Goal: Information Seeking & Learning: Learn about a topic

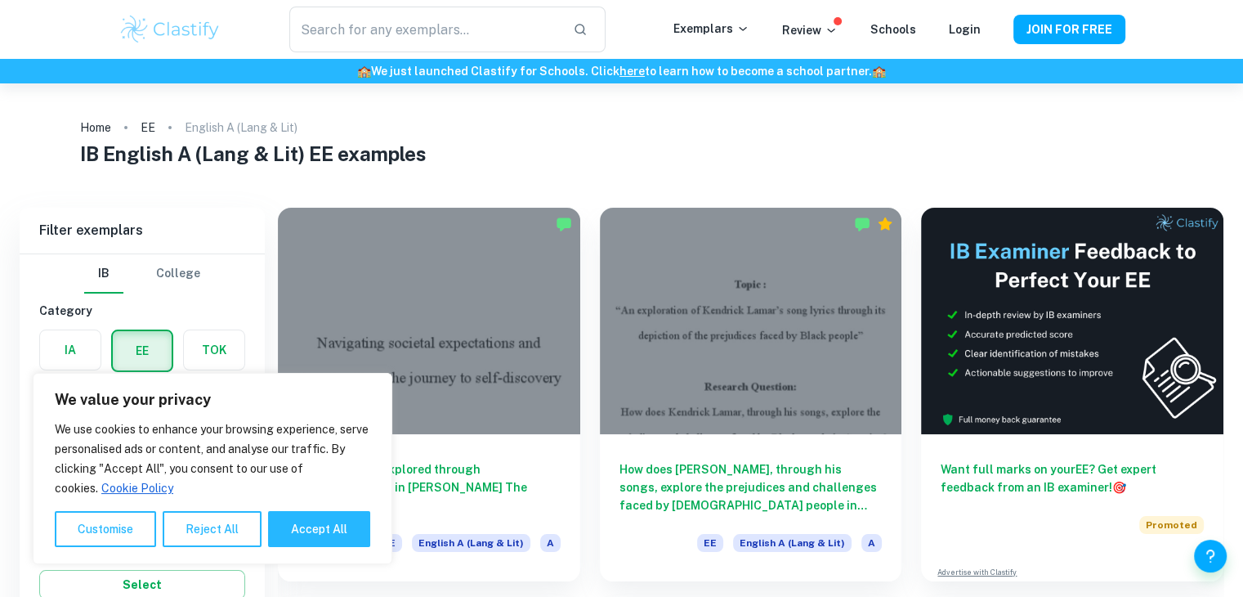
scroll to position [92, 0]
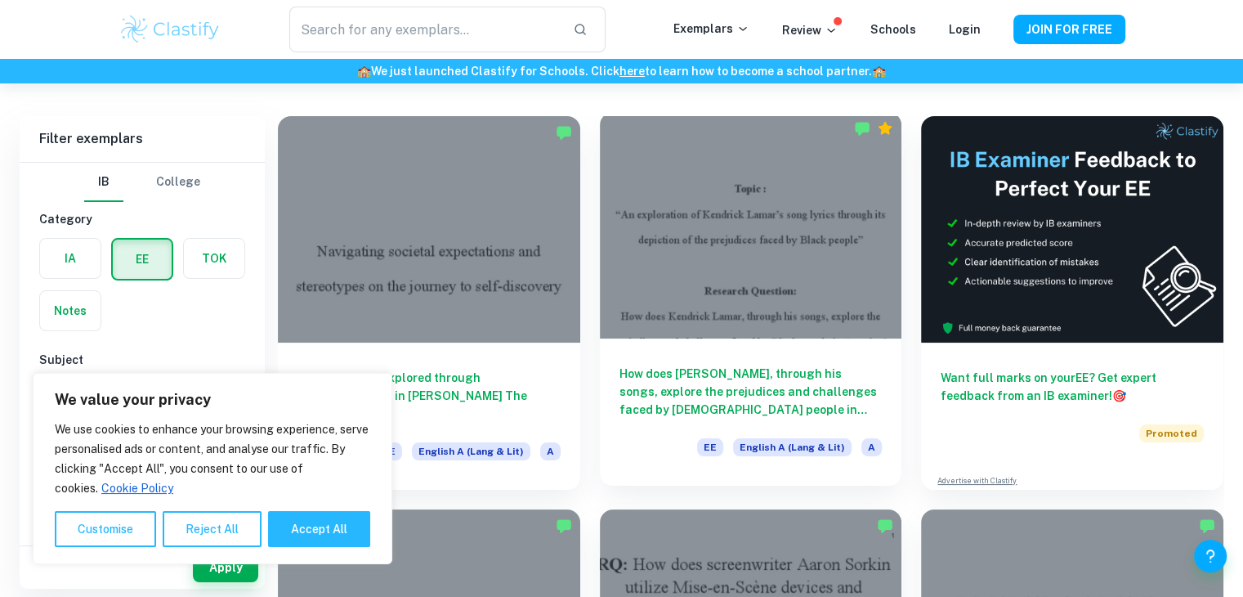
click at [812, 348] on div "How does Kendrick Lamar, through his songs, explore the prejudices and challeng…" at bounding box center [751, 411] width 302 height 147
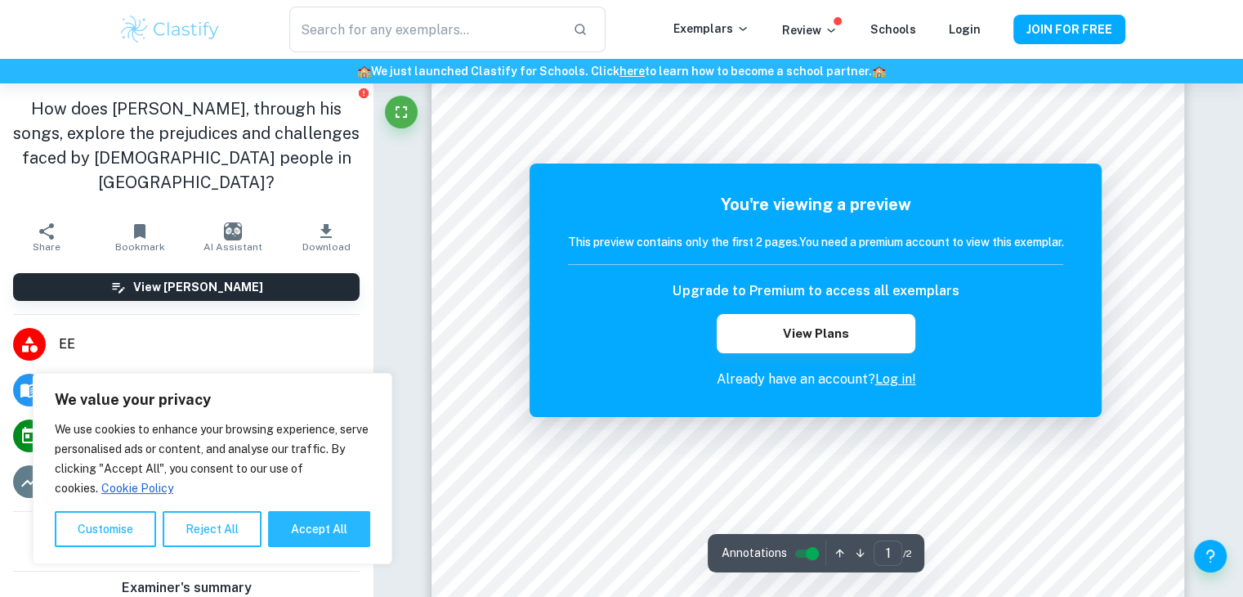
scroll to position [230, 0]
click at [892, 379] on link "Log in!" at bounding box center [894, 379] width 41 height 16
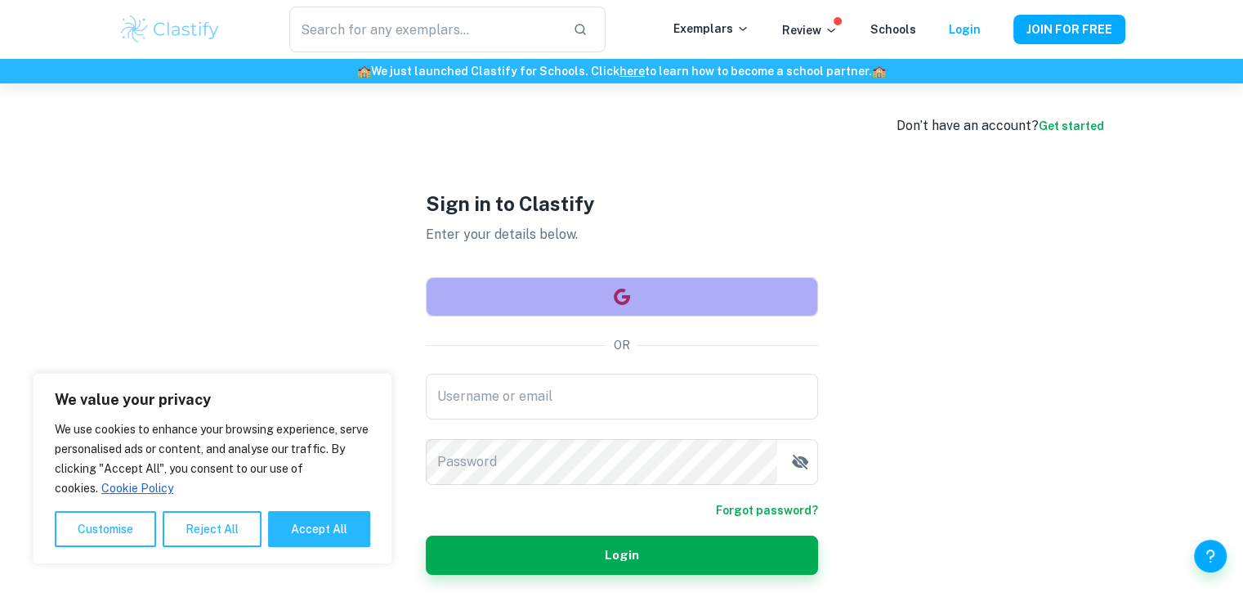
click at [672, 285] on button "button" at bounding box center [622, 296] width 392 height 39
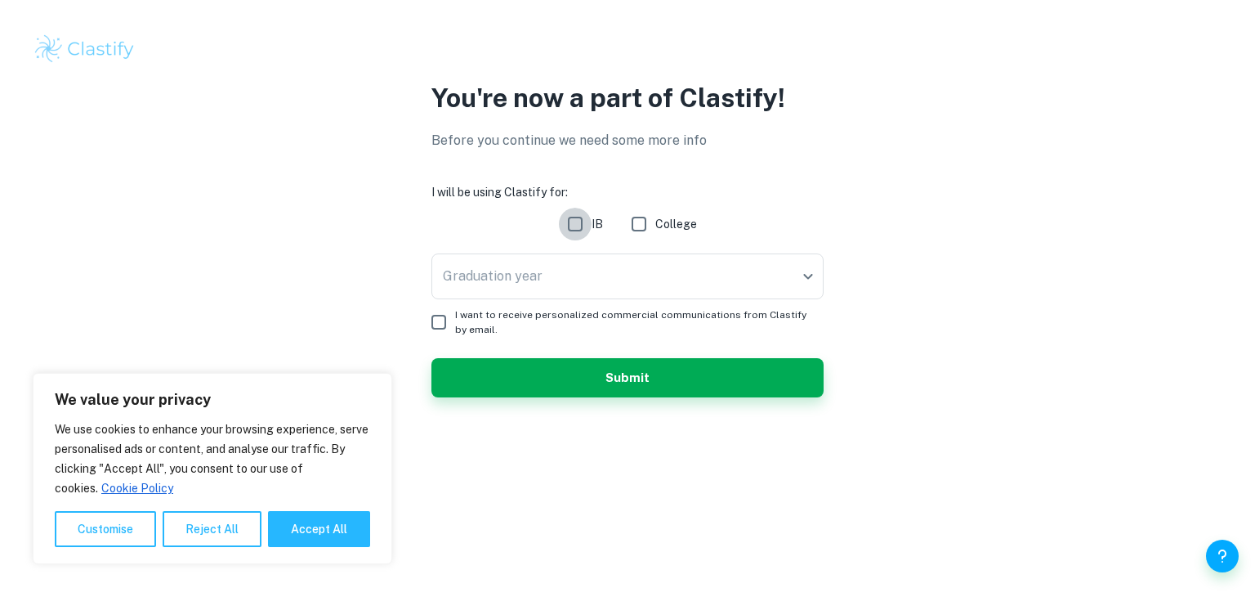
click at [578, 223] on input "IB" at bounding box center [575, 224] width 33 height 33
checkbox input "true"
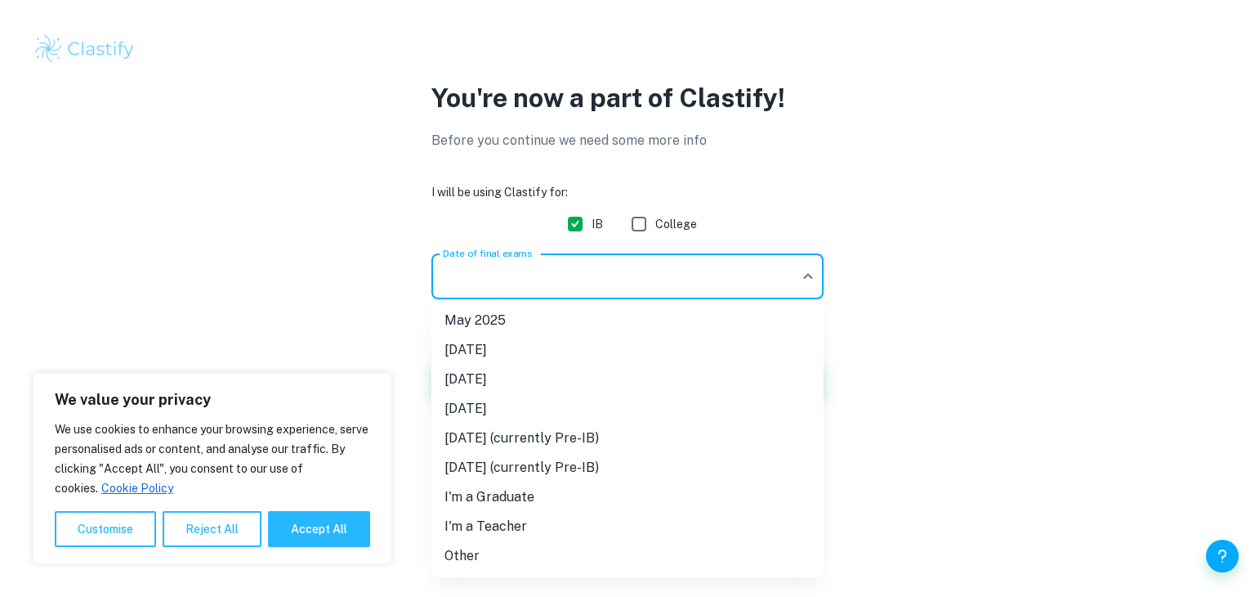
click at [582, 272] on body "We value your privacy We use cookies to enhance your browsing experience, serve…" at bounding box center [627, 298] width 1255 height 597
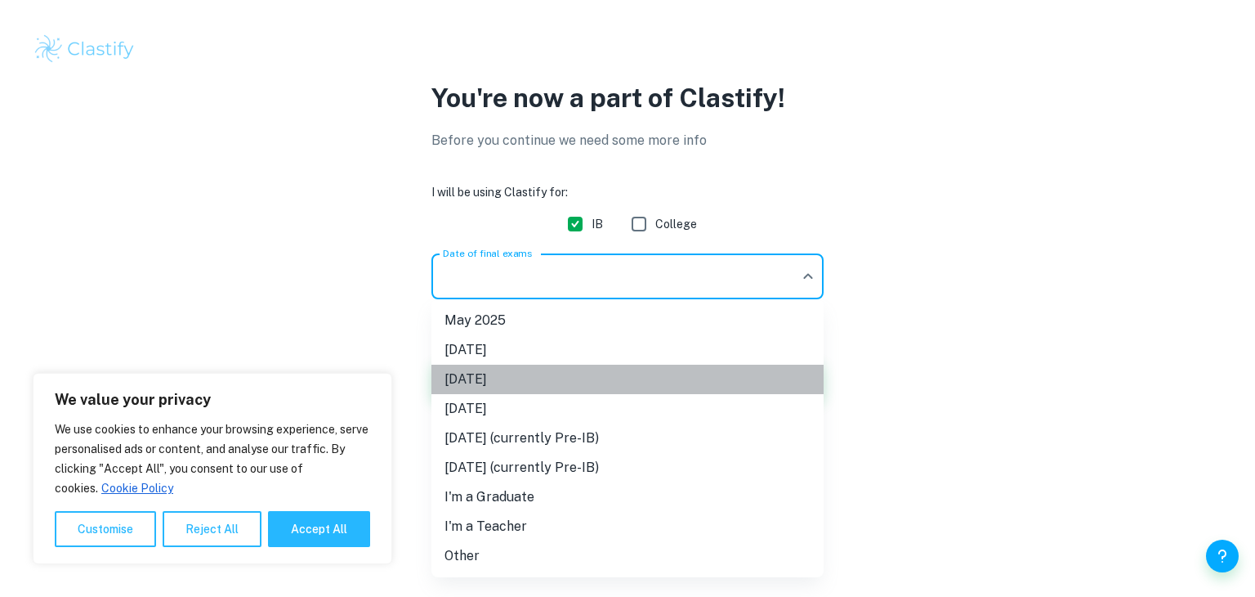
click at [510, 374] on li "[DATE]" at bounding box center [627, 378] width 392 height 29
type input "M26"
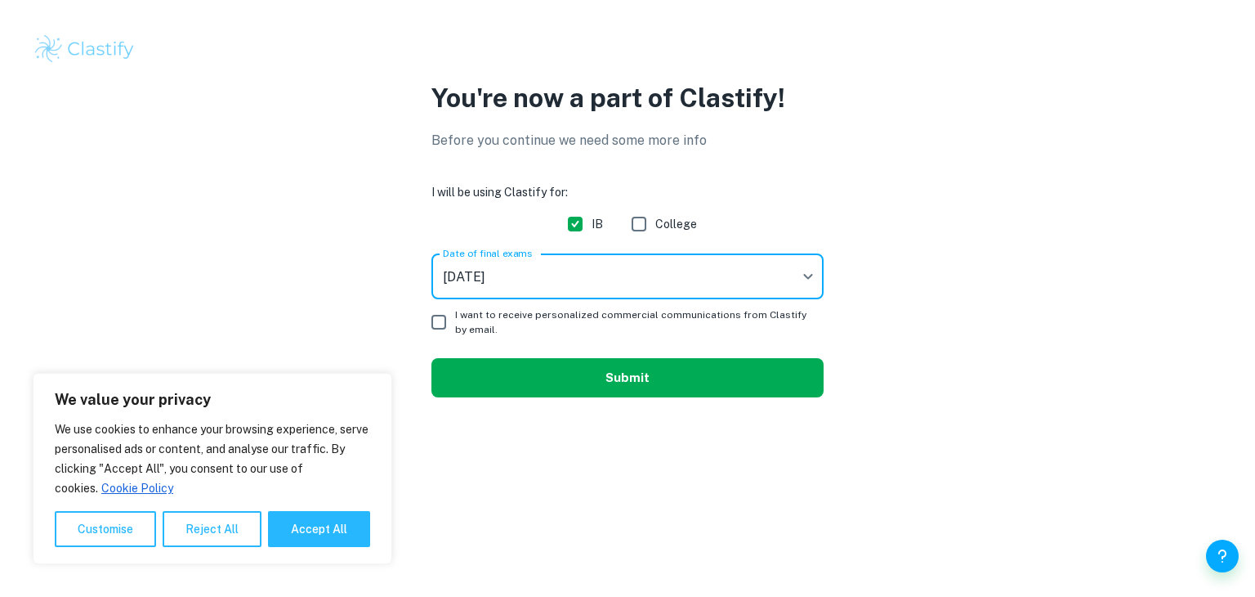
click at [548, 379] on button "Submit" at bounding box center [627, 377] width 392 height 39
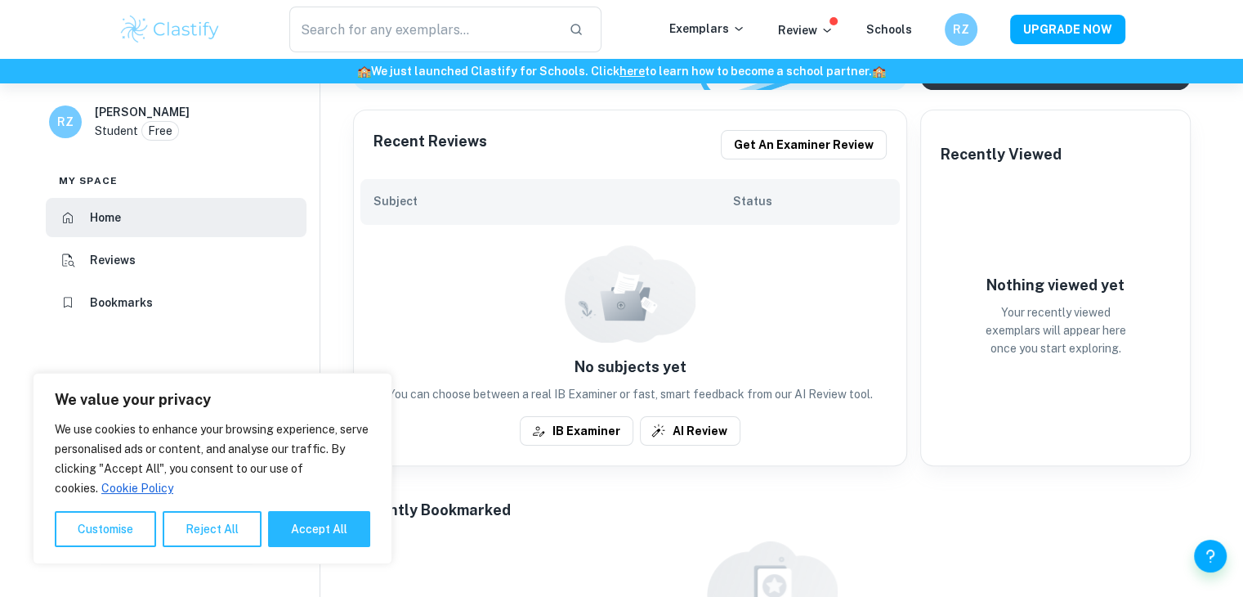
scroll to position [317, 0]
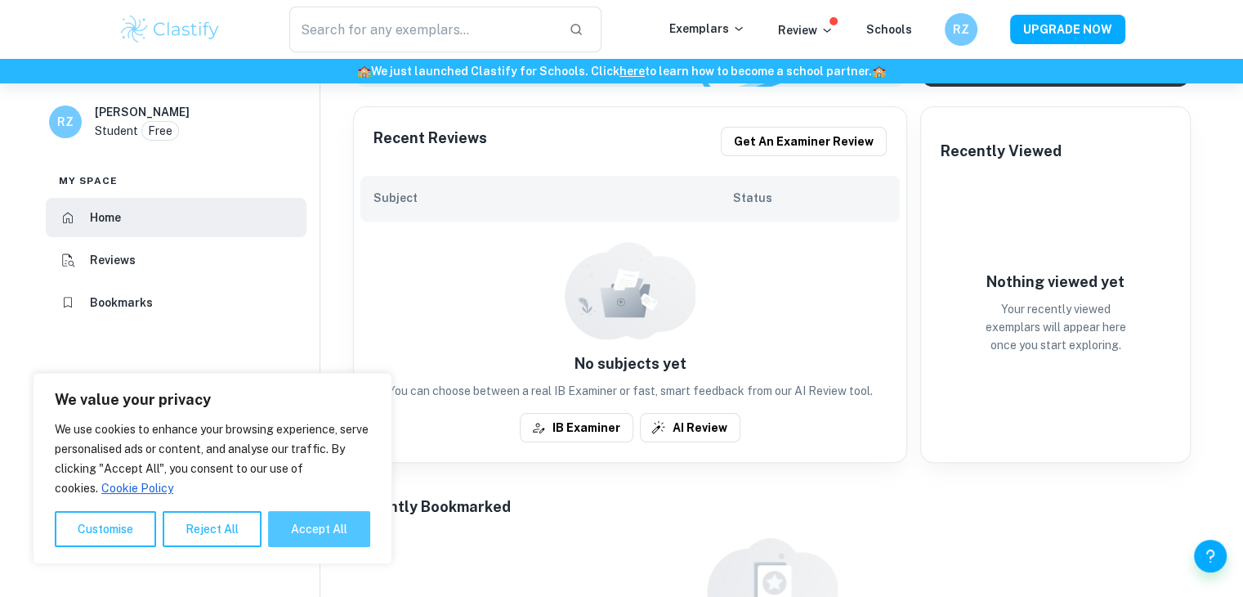
click at [327, 519] on button "Accept All" at bounding box center [319, 529] width 102 height 36
checkbox input "true"
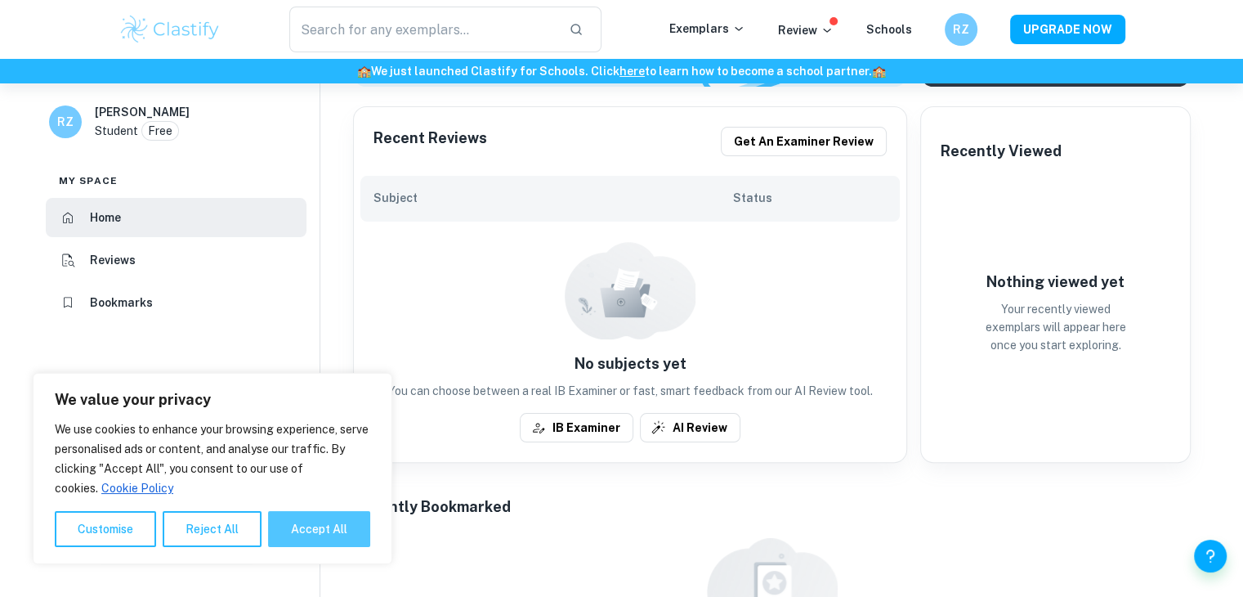
checkbox input "true"
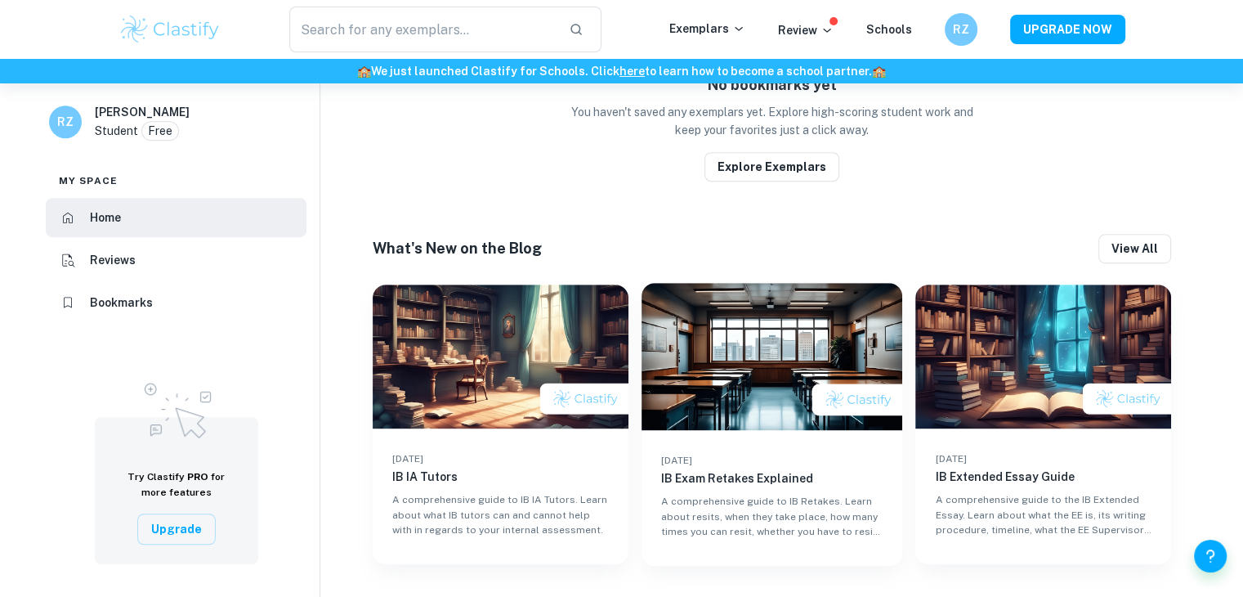
scroll to position [0, 0]
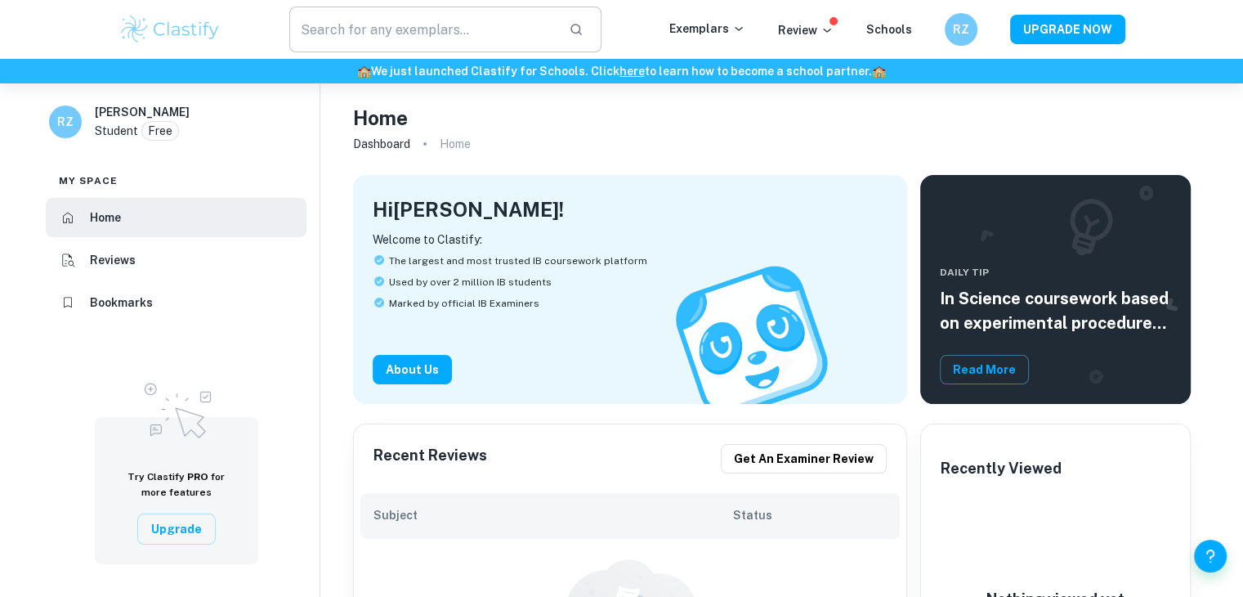
click at [427, 40] on input "text" at bounding box center [422, 30] width 267 height 46
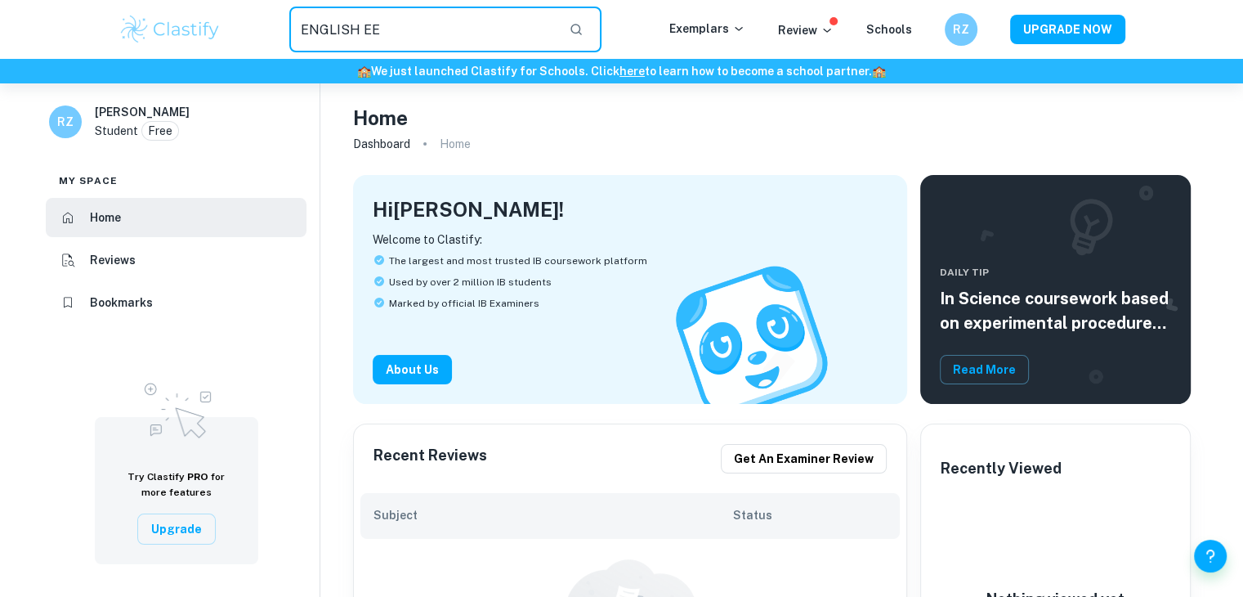
type input "ENGLISH EE"
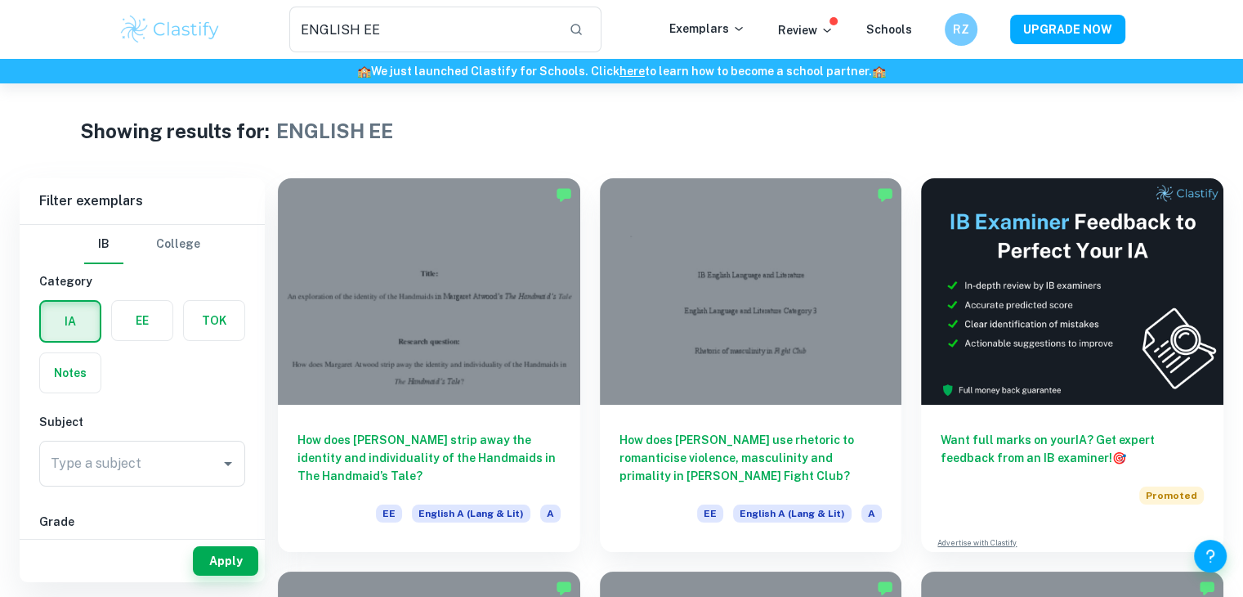
click at [155, 313] on label "button" at bounding box center [142, 320] width 60 height 39
click at [0, 0] on input "radio" at bounding box center [0, 0] width 0 height 0
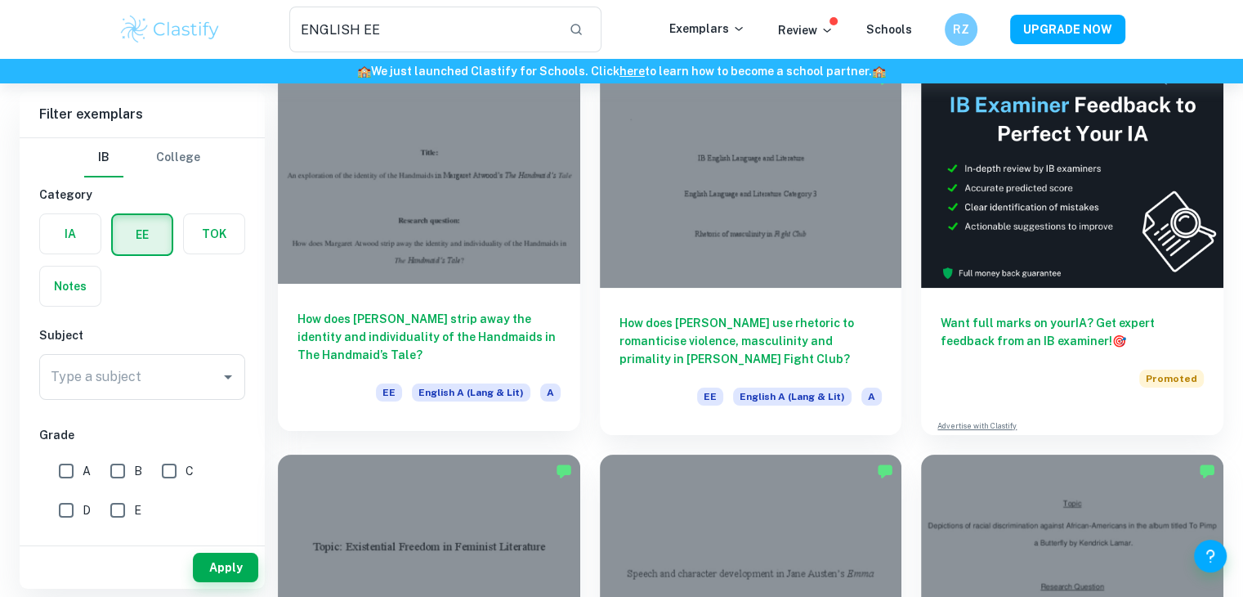
scroll to position [118, 0]
click at [495, 241] on div at bounding box center [429, 169] width 302 height 226
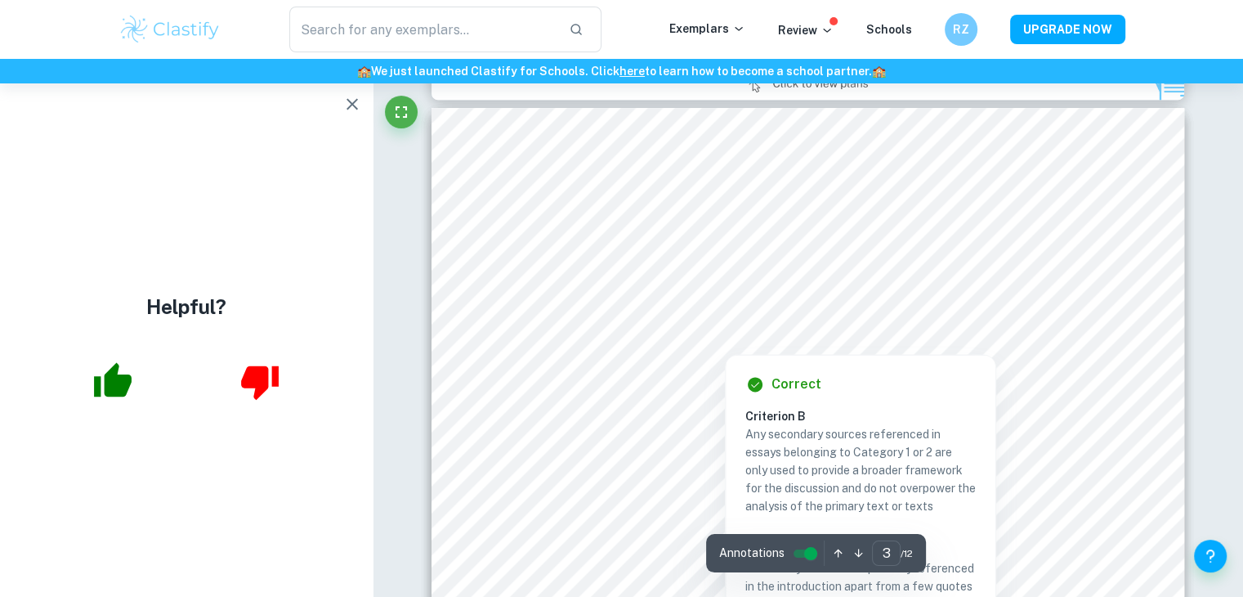
scroll to position [2380, 0]
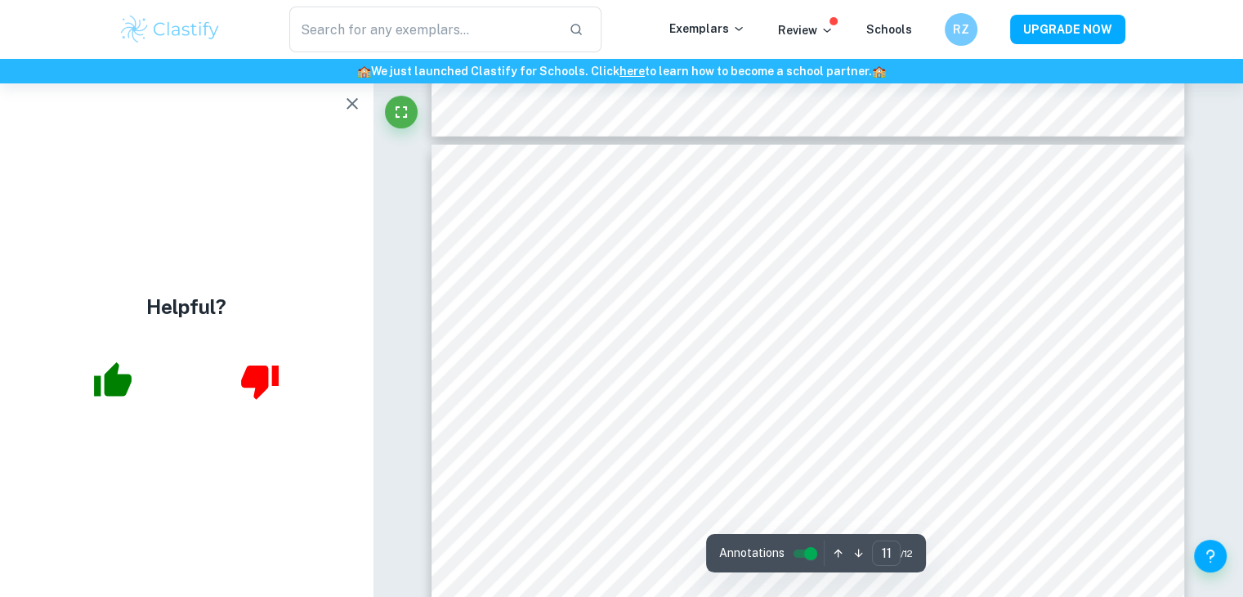
click at [105, 396] on icon "button" at bounding box center [112, 380] width 41 height 41
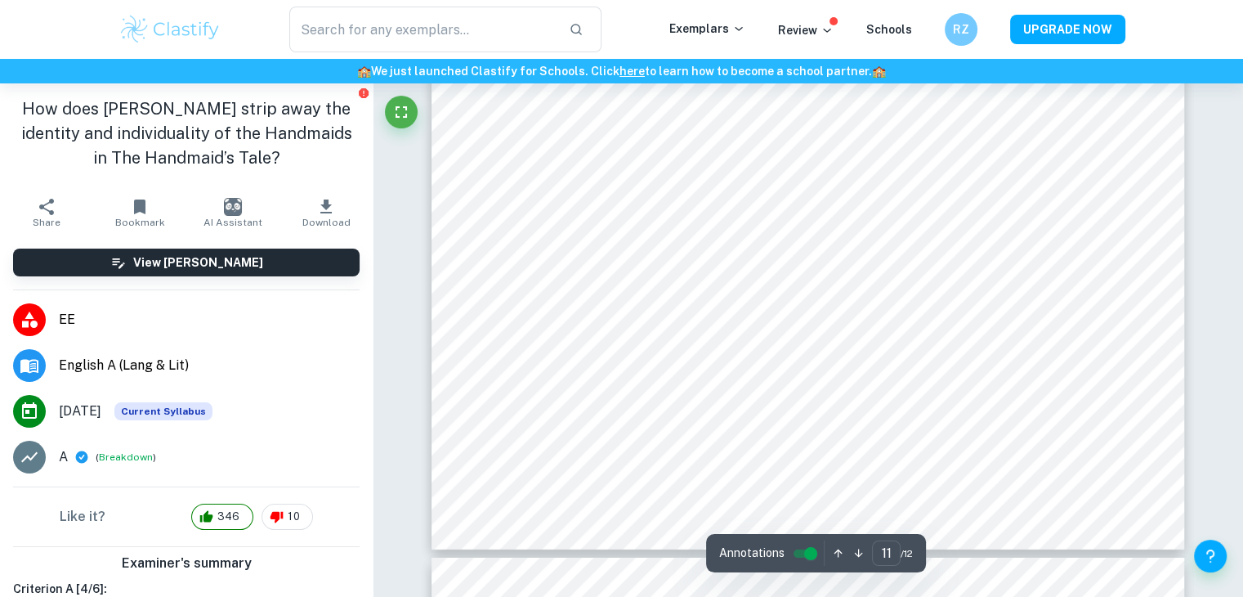
type input "12"
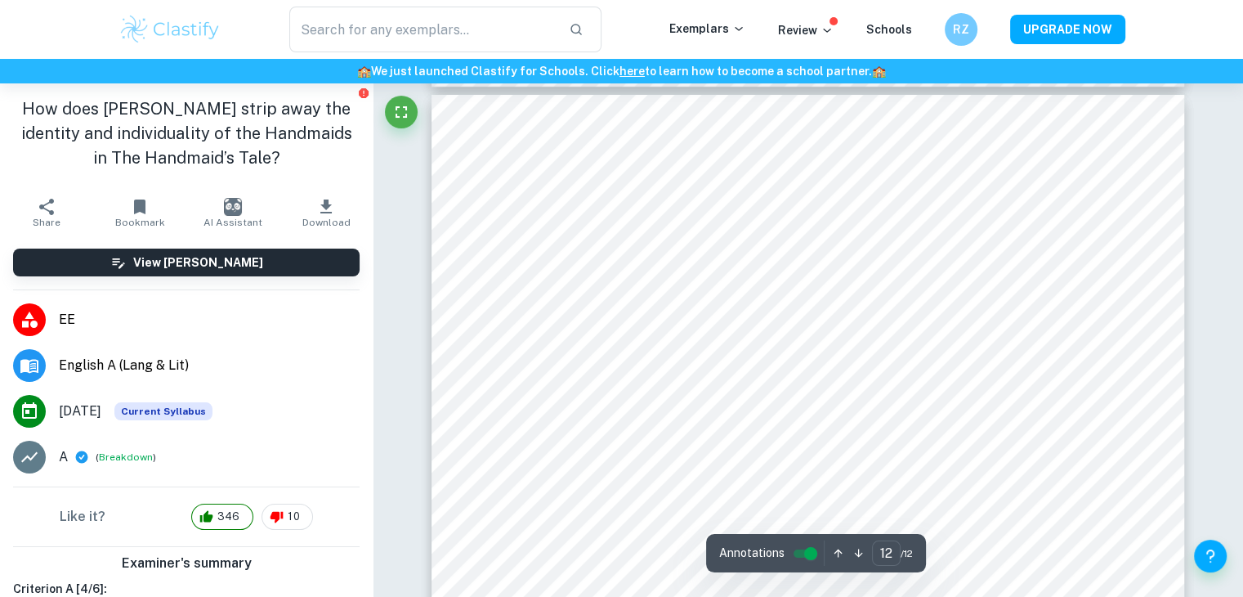
scroll to position [12160, 0]
